Goal: Task Accomplishment & Management: Use online tool/utility

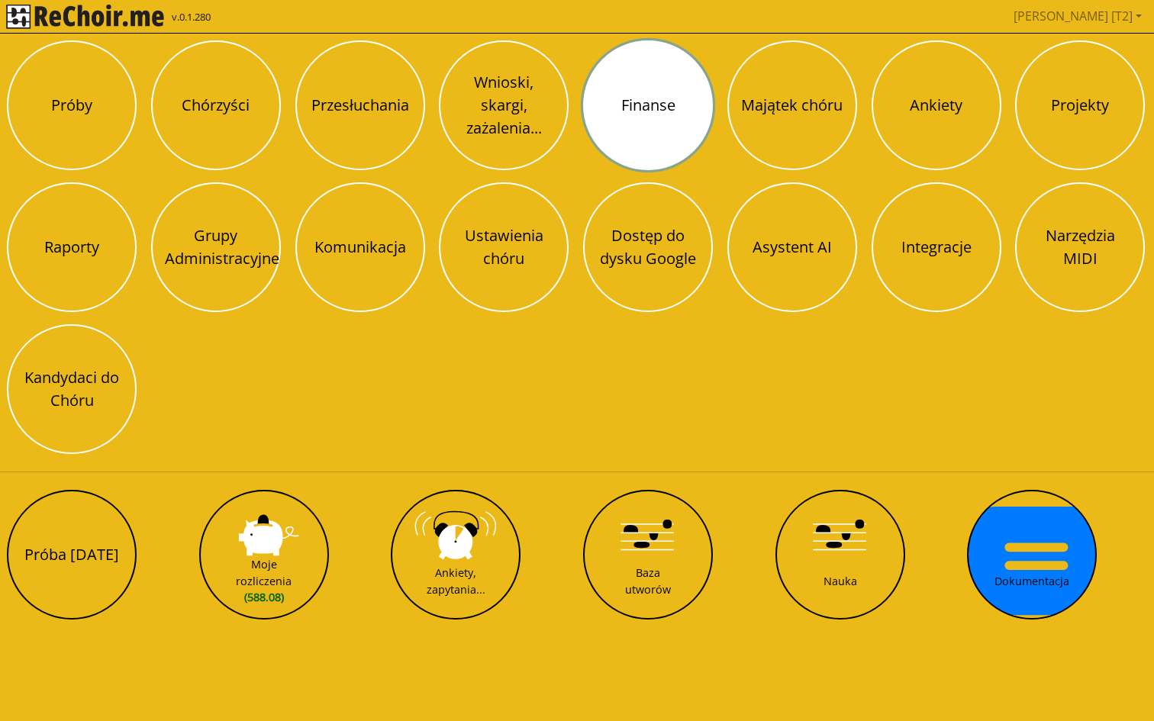
click at [617, 101] on button "Finanse" at bounding box center [648, 105] width 130 height 130
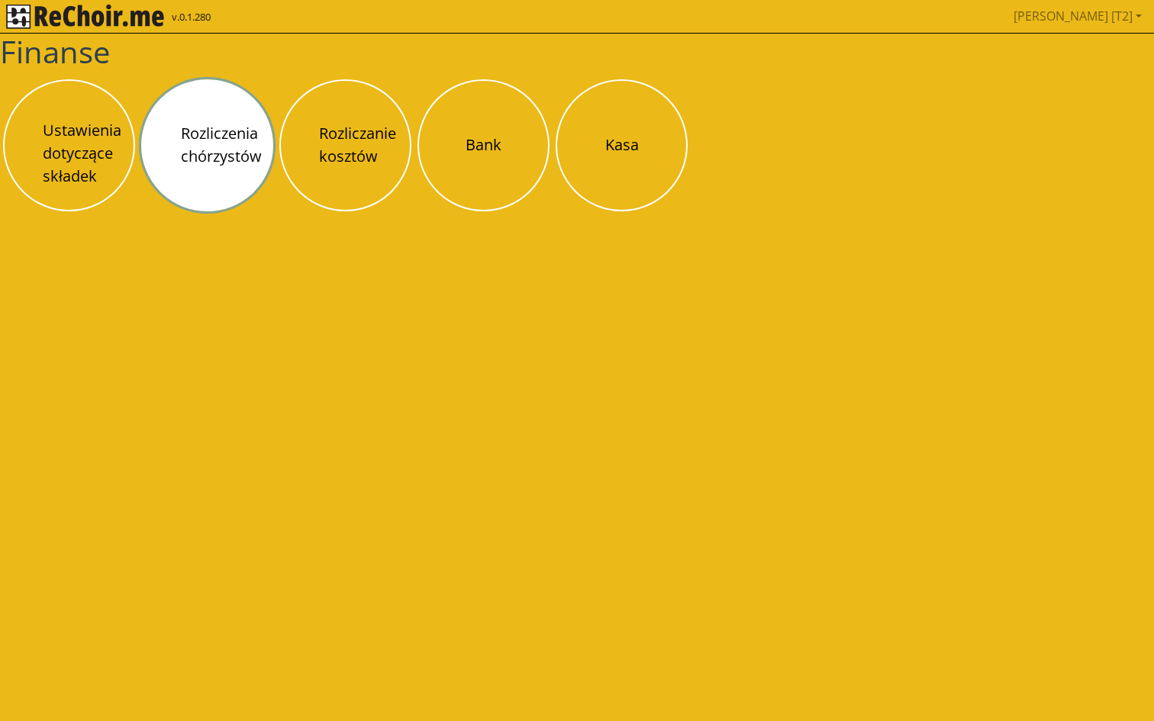
click at [222, 156] on button "Rozliczenia chórzystów" at bounding box center [207, 145] width 132 height 132
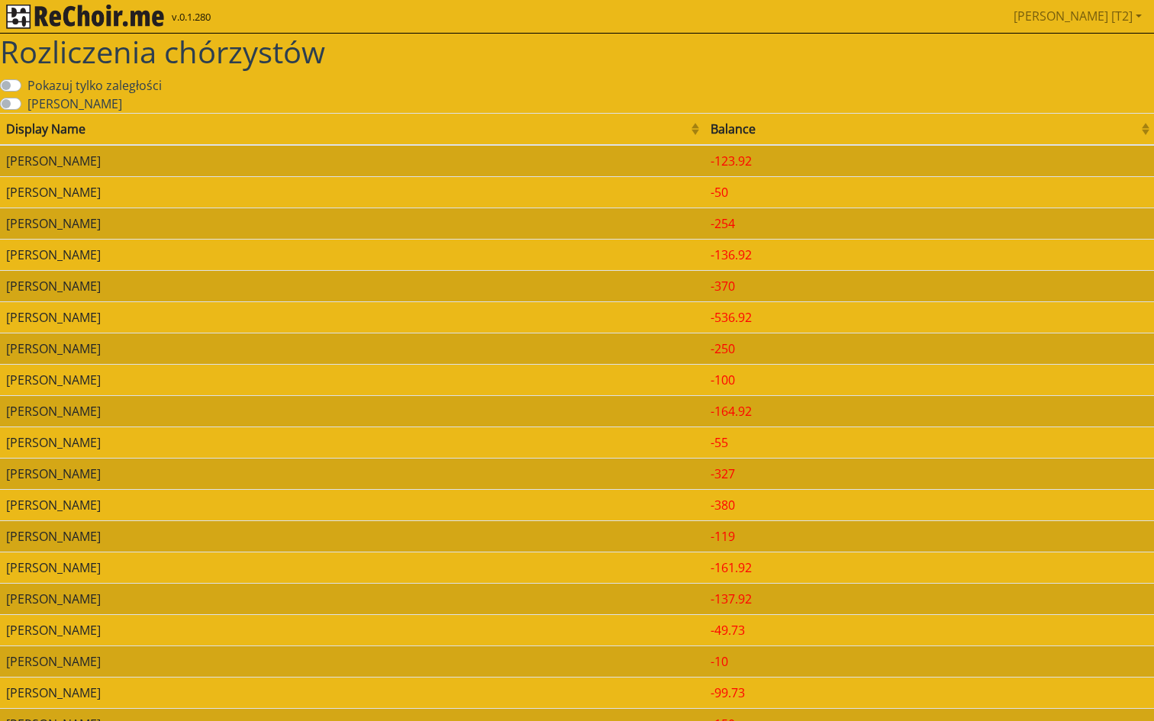
click at [223, 188] on td "Maria Bernat" at bounding box center [352, 191] width 704 height 31
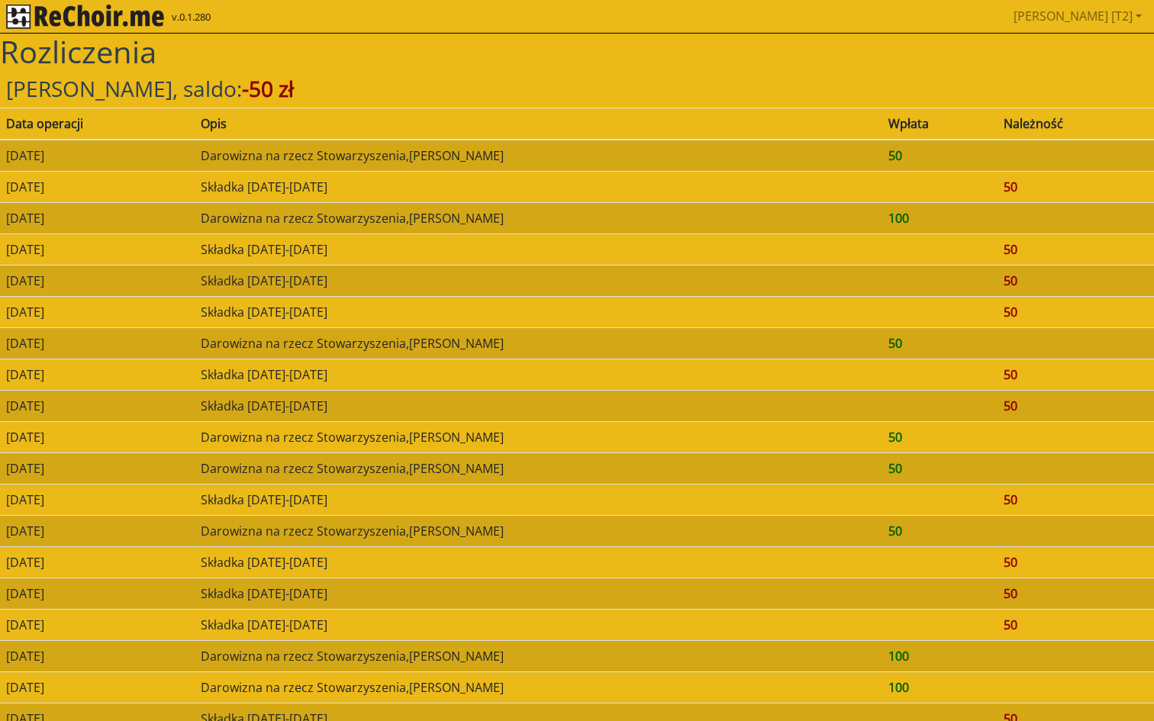
click at [98, 18] on img "rekłajer mi" at bounding box center [85, 17] width 158 height 24
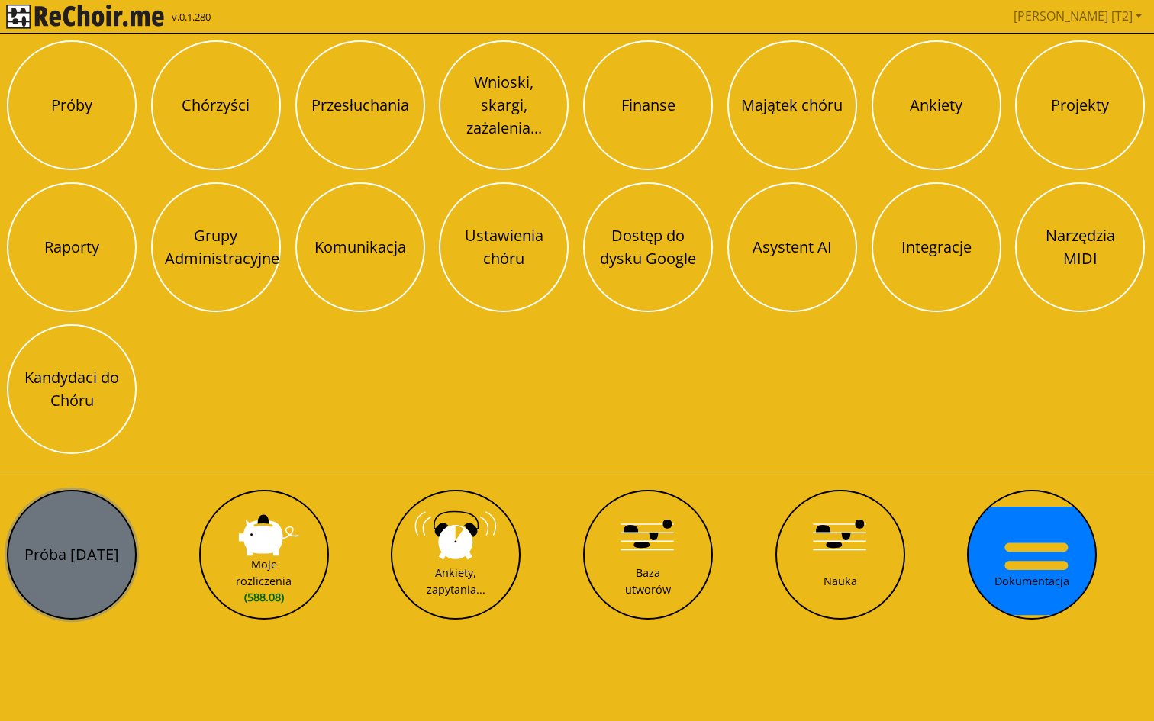
click at [114, 571] on button "Próba 06.09.2025" at bounding box center [72, 555] width 130 height 130
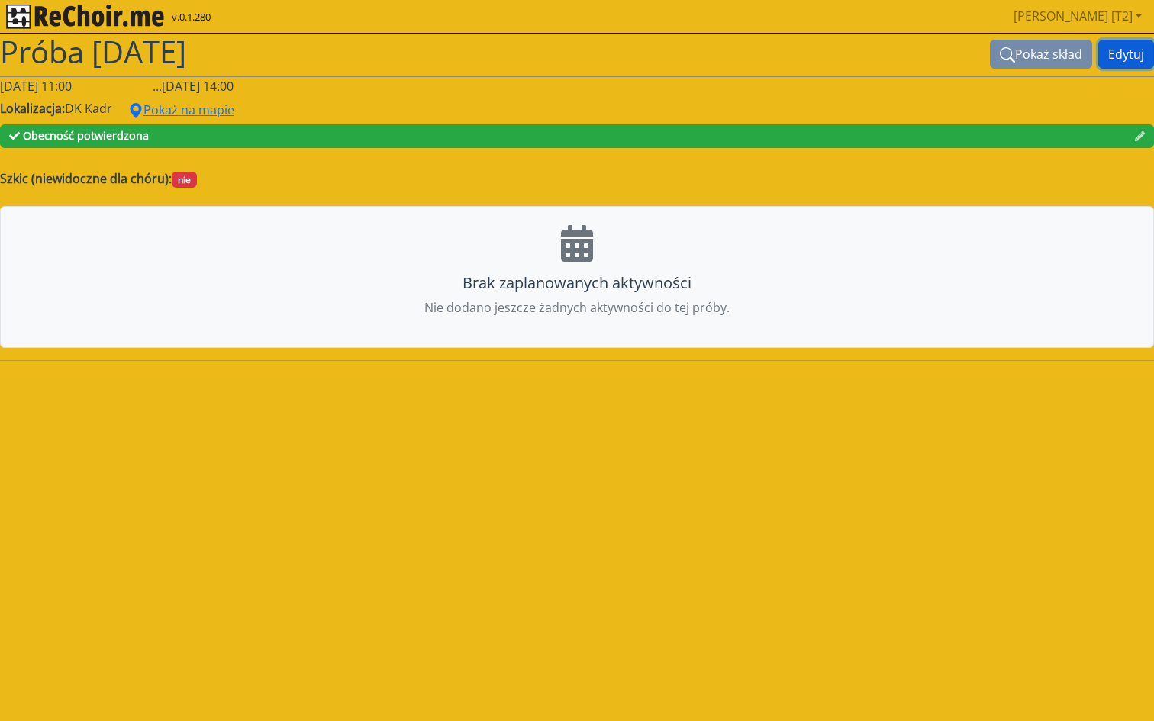
click at [1126, 56] on button "Edytuj" at bounding box center [1126, 54] width 56 height 29
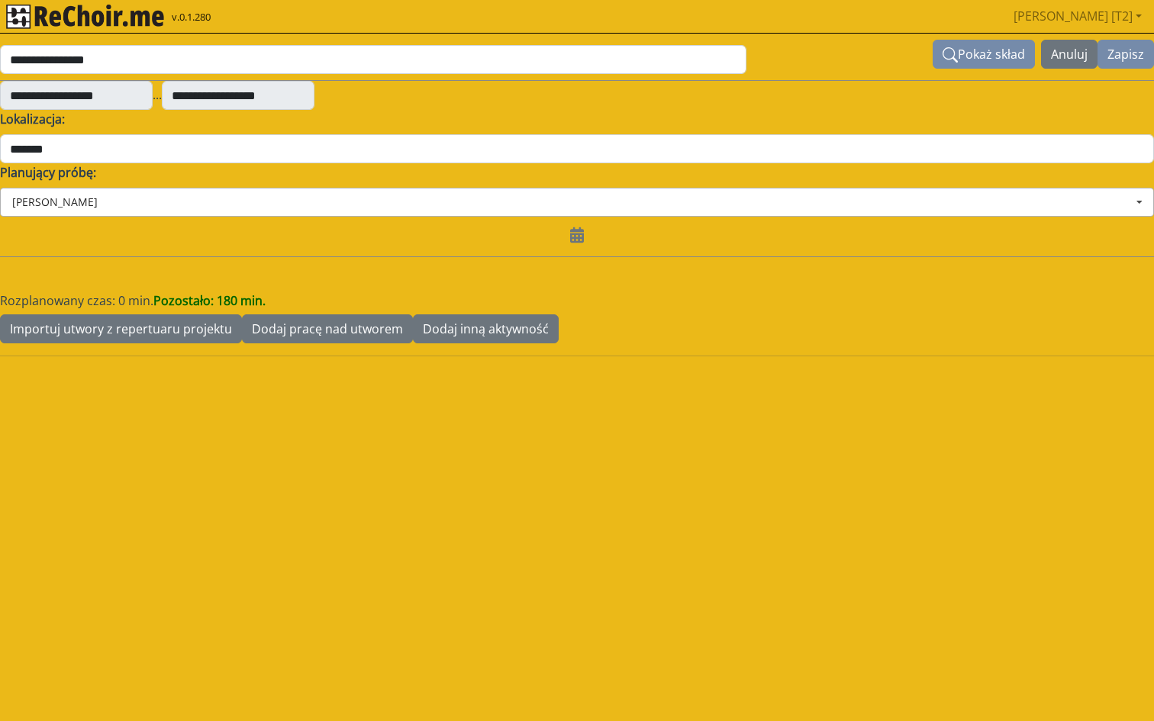
click at [113, 190] on input at bounding box center [578, 201] width 1152 height 27
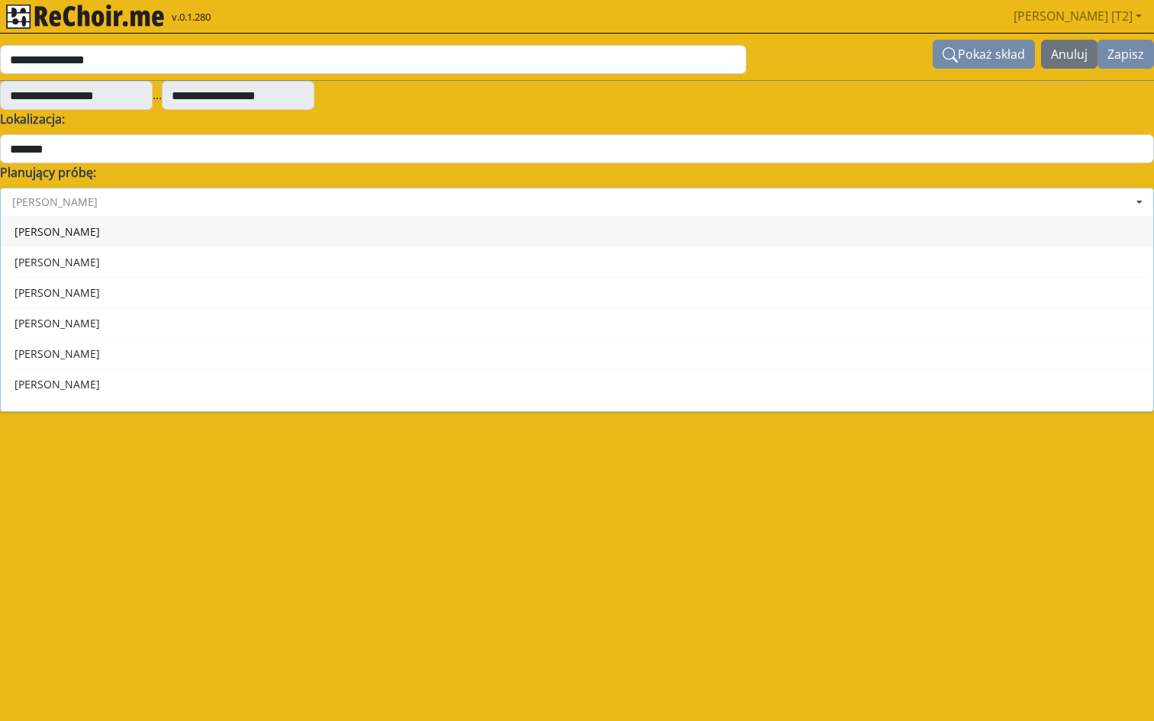
click at [98, 200] on input at bounding box center [578, 201] width 1152 height 27
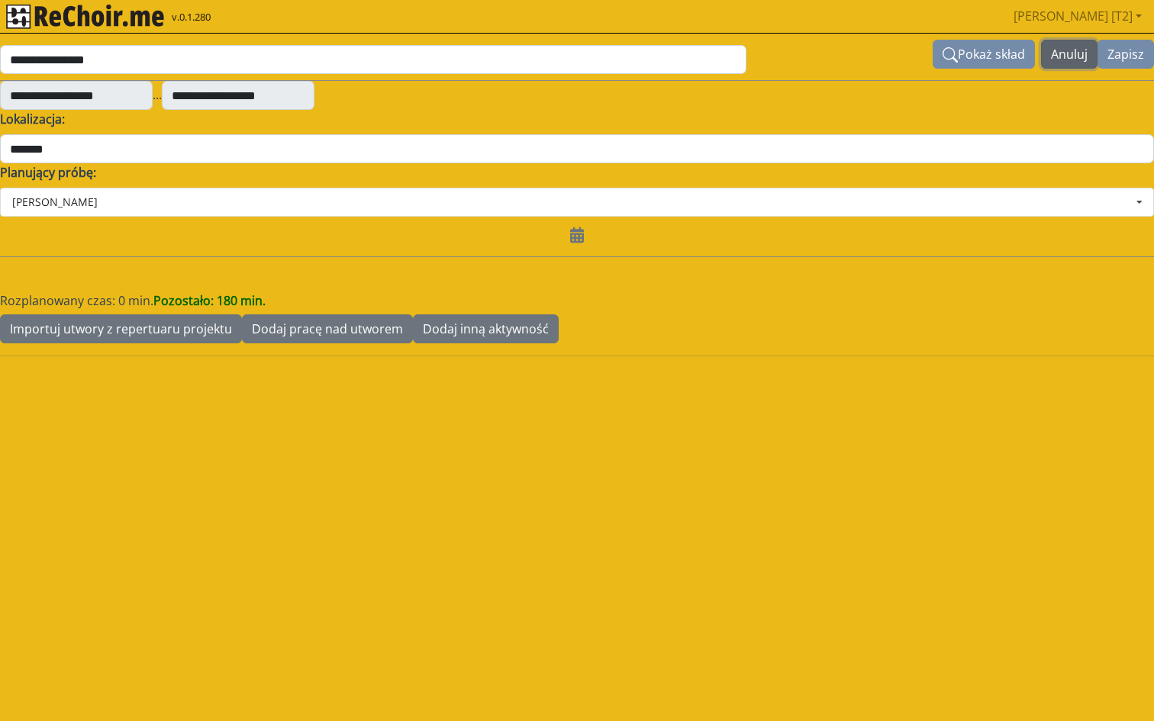
click at [1065, 47] on button "Anuluj" at bounding box center [1069, 54] width 56 height 29
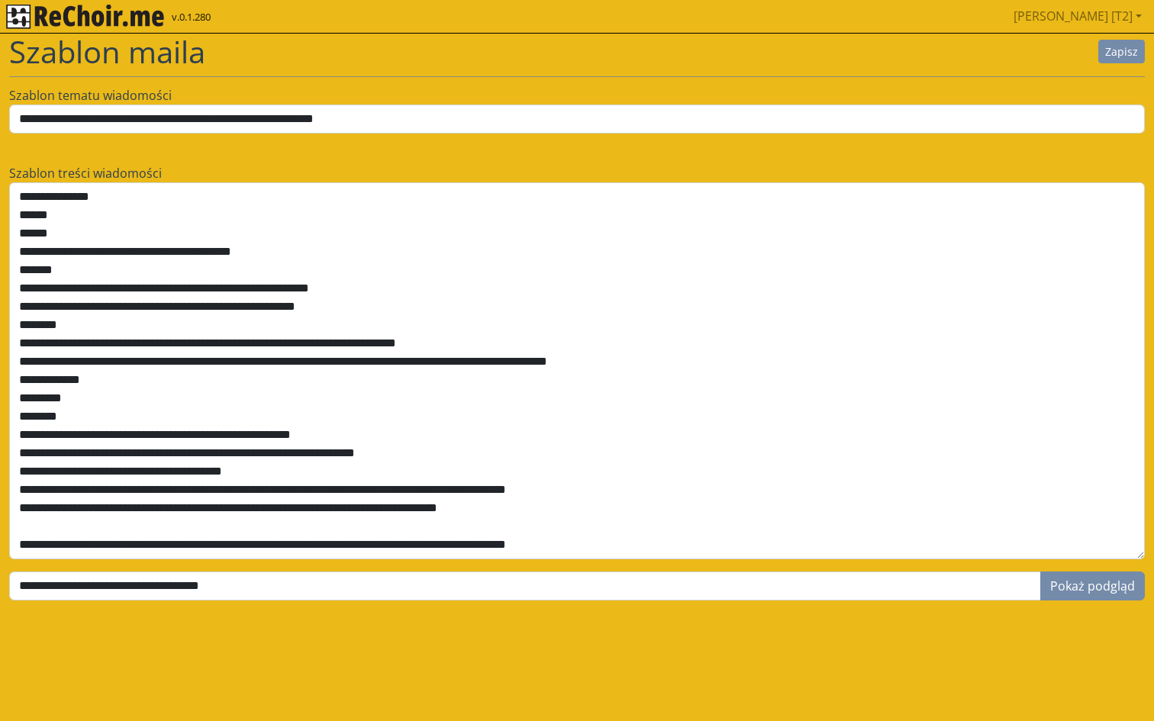
scroll to position [165, 0]
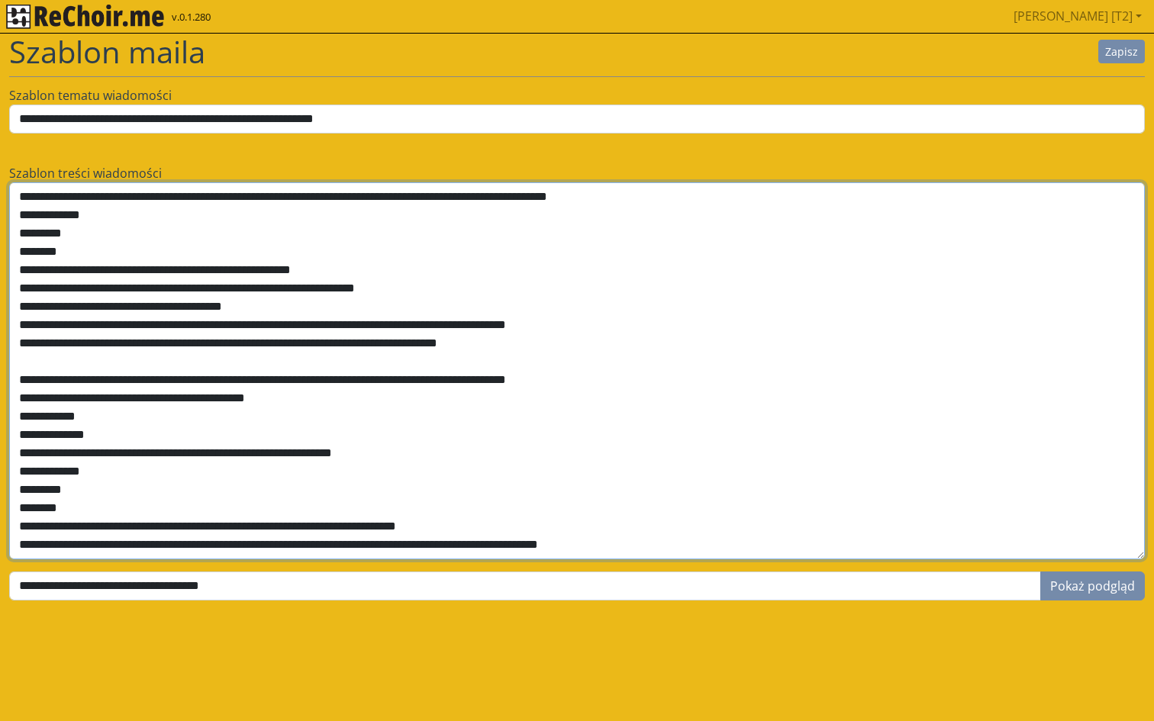
click at [216, 378] on textarea at bounding box center [576, 370] width 1135 height 377
type textarea "**********"
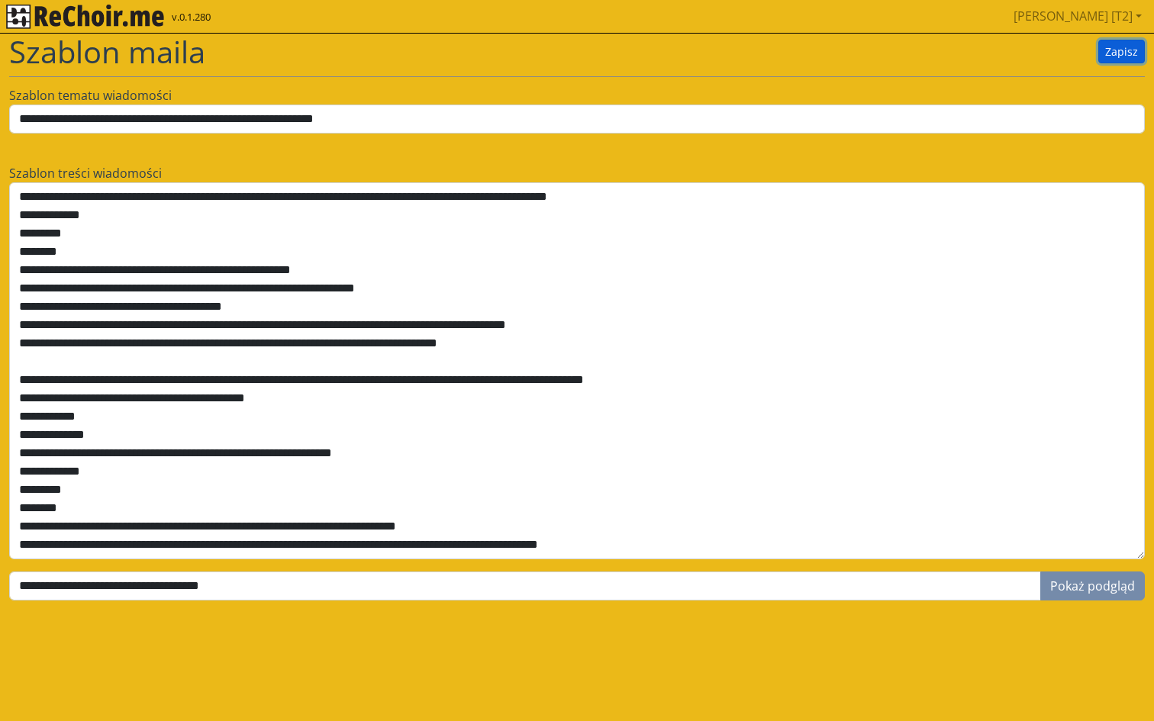
click at [1110, 53] on button "Zapisz" at bounding box center [1121, 52] width 47 height 24
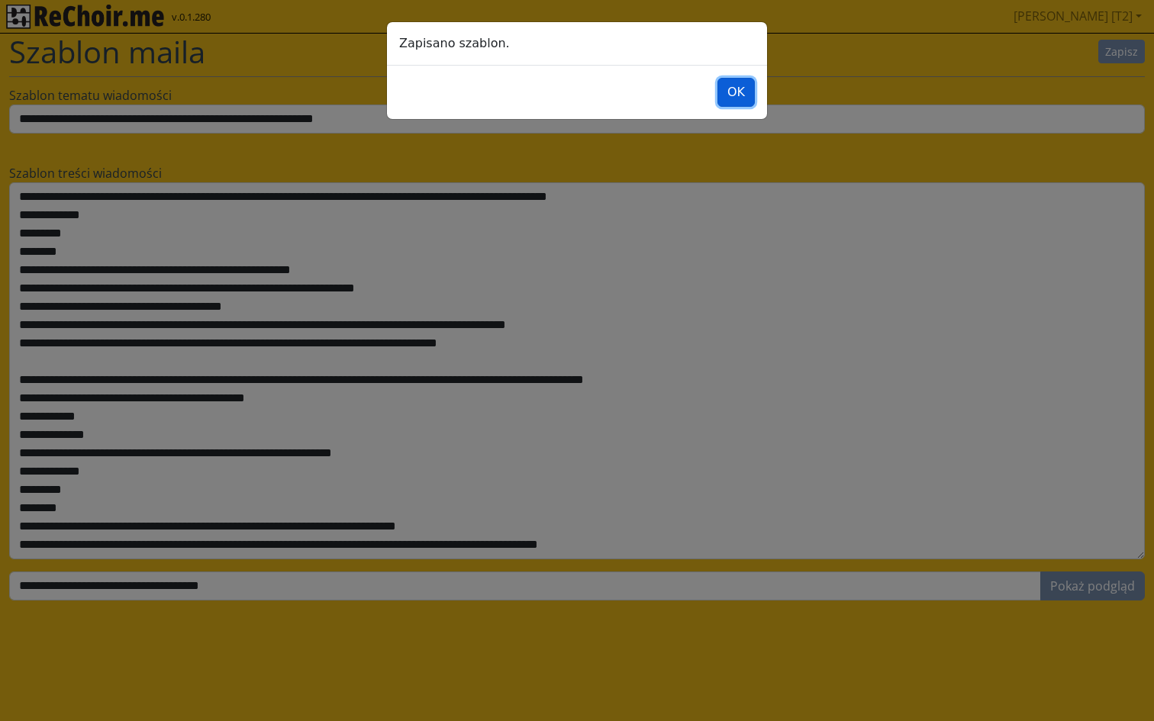
click at [734, 98] on button "OK" at bounding box center [735, 92] width 37 height 29
